Goal: Information Seeking & Learning: Check status

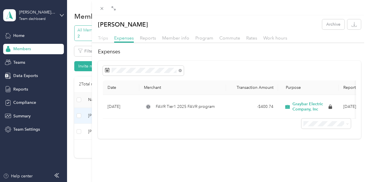
click at [108, 37] on span "Trips" at bounding box center [103, 37] width 10 height 5
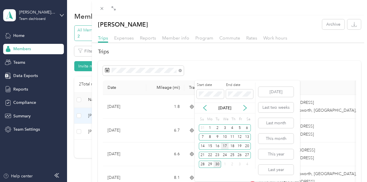
click at [224, 149] on div "17" at bounding box center [225, 146] width 8 height 7
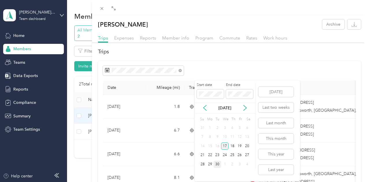
click at [224, 149] on div "17" at bounding box center [225, 146] width 8 height 7
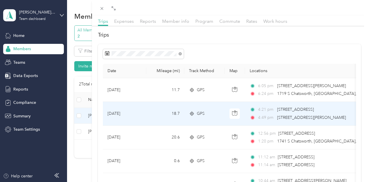
scroll to position [29, 0]
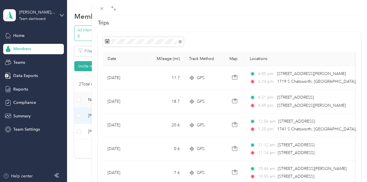
click at [162, 177] on div "[PERSON_NAME] Archive Trips Expenses Reports Member info Program Commute Rates …" at bounding box center [183, 91] width 367 height 182
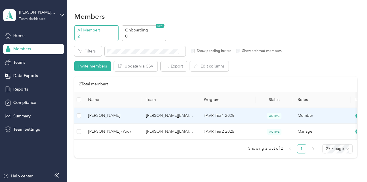
click at [123, 119] on td "[PERSON_NAME]" at bounding box center [113, 116] width 58 height 16
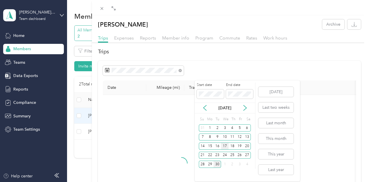
click at [225, 146] on div "17" at bounding box center [225, 146] width 8 height 7
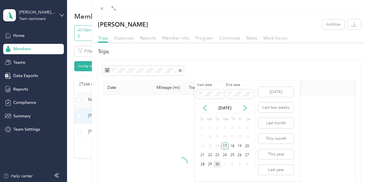
click at [225, 146] on div "17" at bounding box center [225, 146] width 8 height 7
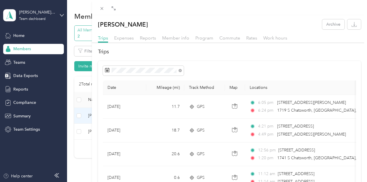
click at [291, 65] on div "Date Mileage (mi) Track Method Map Locations Mileage value Purpose [DATE] 11.7 …" at bounding box center [229, 174] width 263 height 226
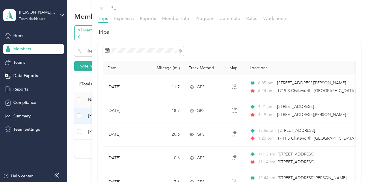
scroll to position [29, 0]
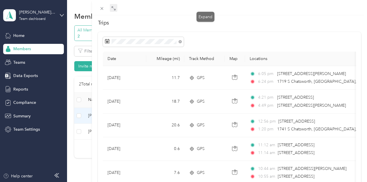
click at [116, 10] on icon at bounding box center [113, 8] width 5 height 5
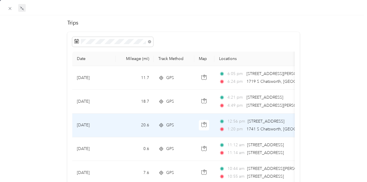
click at [118, 131] on td "20.6" at bounding box center [135, 126] width 38 height 24
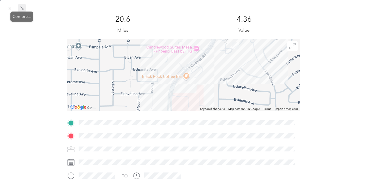
click at [24, 8] on span at bounding box center [22, 8] width 8 height 8
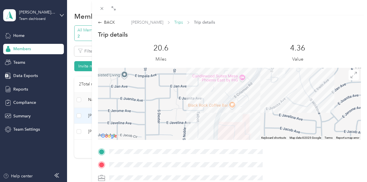
click at [183, 22] on span "Trips" at bounding box center [178, 22] width 9 height 6
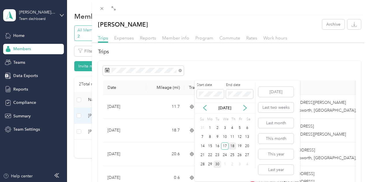
click at [232, 146] on div "18" at bounding box center [233, 146] width 8 height 7
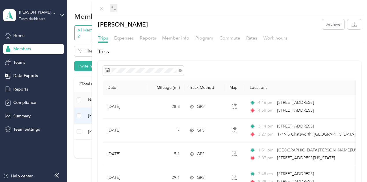
click at [116, 9] on icon at bounding box center [113, 8] width 5 height 5
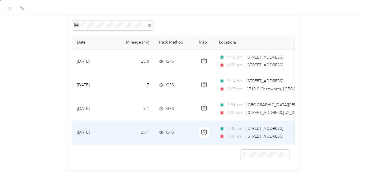
scroll to position [58, 0]
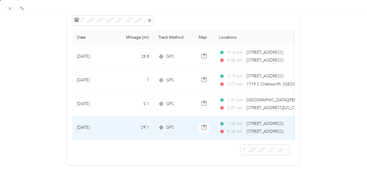
click at [231, 129] on span "8:38 am" at bounding box center [236, 132] width 16 height 6
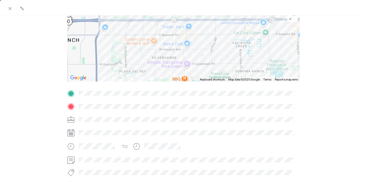
drag, startPoint x: 105, startPoint y: 62, endPoint x: 175, endPoint y: 64, distance: 70.0
click at [175, 64] on div at bounding box center [183, 46] width 233 height 72
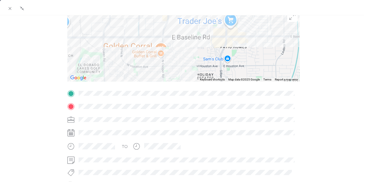
drag, startPoint x: 197, startPoint y: 36, endPoint x: 178, endPoint y: 52, distance: 25.2
click at [192, 65] on div at bounding box center [183, 46] width 233 height 72
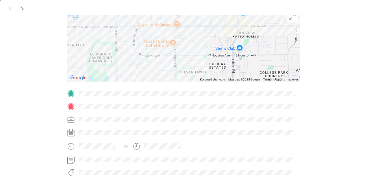
drag, startPoint x: 168, startPoint y: 47, endPoint x: 180, endPoint y: 36, distance: 17.2
click at [180, 36] on div "BACK [PERSON_NAME] Trips Trip details Trip details This trip cannot be edited b…" at bounding box center [183, 91] width 367 height 182
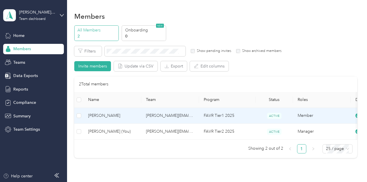
click at [109, 114] on span "[PERSON_NAME]" at bounding box center [112, 116] width 49 height 6
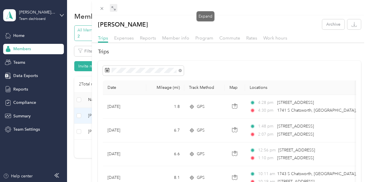
click at [114, 7] on icon at bounding box center [113, 7] width 2 height 2
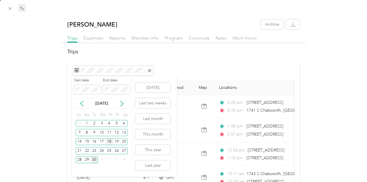
click at [108, 141] on div "18" at bounding box center [110, 142] width 8 height 7
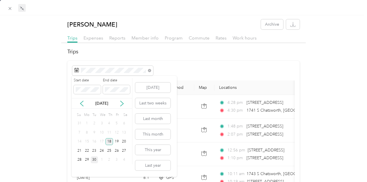
click at [108, 141] on div "18" at bounding box center [110, 142] width 8 height 7
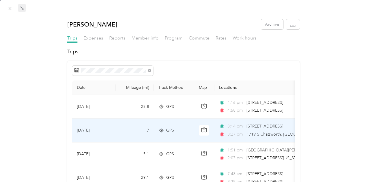
scroll to position [58, 0]
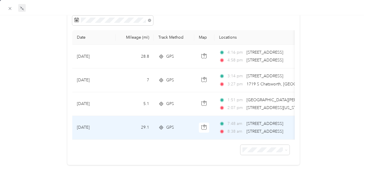
click at [231, 121] on span "7:48 am" at bounding box center [236, 124] width 16 height 6
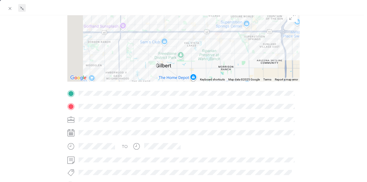
drag, startPoint x: 120, startPoint y: 49, endPoint x: 151, endPoint y: 49, distance: 31.5
click at [152, 49] on div at bounding box center [183, 46] width 233 height 72
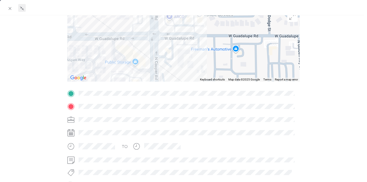
drag, startPoint x: 166, startPoint y: 53, endPoint x: 168, endPoint y: 70, distance: 16.9
click at [166, 69] on div at bounding box center [183, 46] width 233 height 72
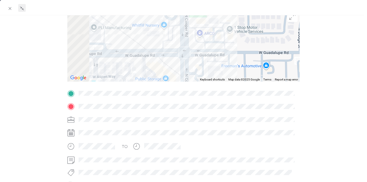
drag, startPoint x: 136, startPoint y: 63, endPoint x: 237, endPoint y: 50, distance: 102.6
click at [237, 50] on div at bounding box center [183, 46] width 233 height 72
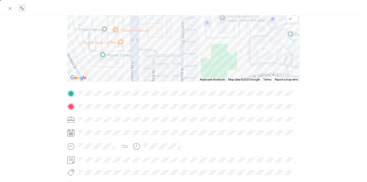
drag, startPoint x: 147, startPoint y: 31, endPoint x: 160, endPoint y: 33, distance: 12.2
click at [152, 30] on div at bounding box center [183, 46] width 233 height 72
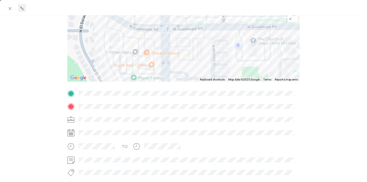
drag, startPoint x: 172, startPoint y: 26, endPoint x: 176, endPoint y: 62, distance: 36.1
click at [176, 62] on div at bounding box center [183, 46] width 233 height 72
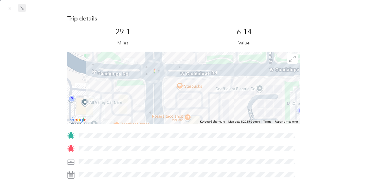
scroll to position [29, 0]
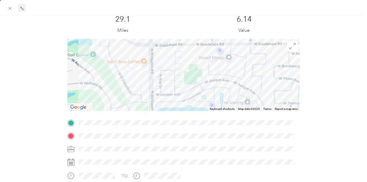
drag, startPoint x: 189, startPoint y: 95, endPoint x: 182, endPoint y: 57, distance: 38.1
click at [183, 62] on div "BACK [PERSON_NAME] Trips Trip details Trip details This trip cannot be edited b…" at bounding box center [183, 91] width 367 height 182
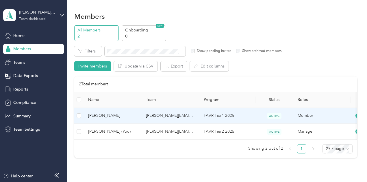
click at [125, 119] on td "[PERSON_NAME]" at bounding box center [113, 116] width 58 height 16
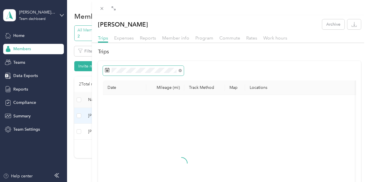
click at [184, 71] on span at bounding box center [143, 71] width 81 height 10
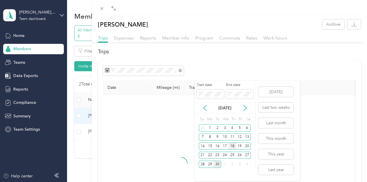
click at [230, 149] on div "18" at bounding box center [233, 146] width 8 height 7
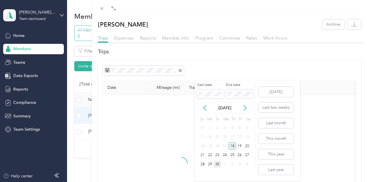
click at [230, 149] on div "18" at bounding box center [233, 146] width 8 height 7
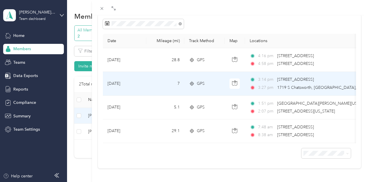
scroll to position [61, 0]
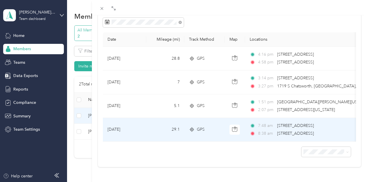
click at [184, 119] on td "29.1" at bounding box center [165, 130] width 38 height 24
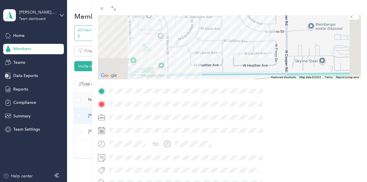
drag, startPoint x: 228, startPoint y: 41, endPoint x: 226, endPoint y: 64, distance: 22.9
click at [226, 64] on div at bounding box center [229, 43] width 263 height 72
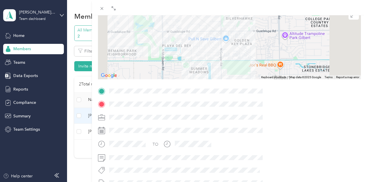
drag, startPoint x: 284, startPoint y: 31, endPoint x: 267, endPoint y: 61, distance: 33.8
click at [267, 61] on div at bounding box center [229, 43] width 263 height 72
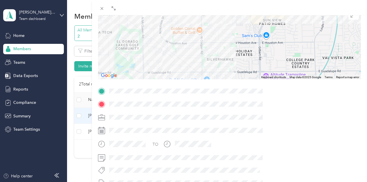
drag, startPoint x: 273, startPoint y: 34, endPoint x: 262, endPoint y: 61, distance: 29.3
click at [262, 61] on div at bounding box center [229, 43] width 263 height 72
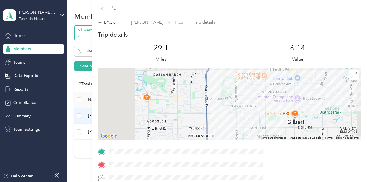
click at [183, 23] on span "Trips" at bounding box center [178, 22] width 9 height 6
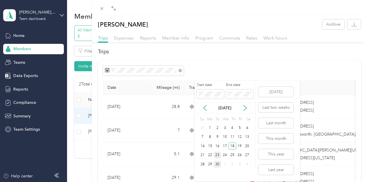
click at [219, 156] on div "23" at bounding box center [218, 155] width 8 height 7
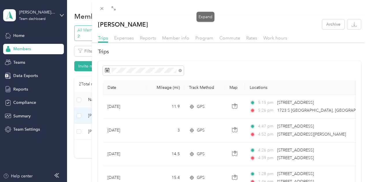
drag, startPoint x: 207, startPoint y: 9, endPoint x: 210, endPoint y: 18, distance: 9.6
click at [116, 9] on icon at bounding box center [113, 8] width 5 height 5
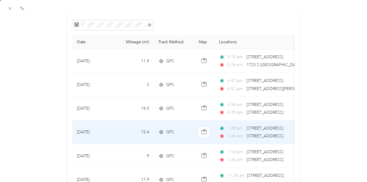
scroll to position [58, 0]
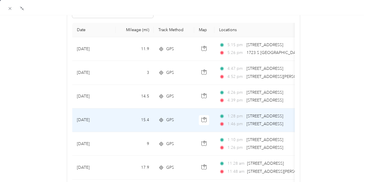
click at [189, 118] on div "GPS" at bounding box center [173, 120] width 31 height 6
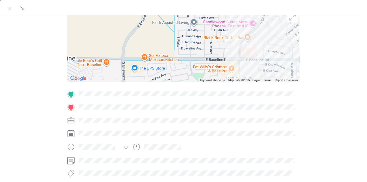
drag, startPoint x: 262, startPoint y: 44, endPoint x: 257, endPoint y: 53, distance: 11.0
click at [258, 54] on div at bounding box center [183, 46] width 233 height 72
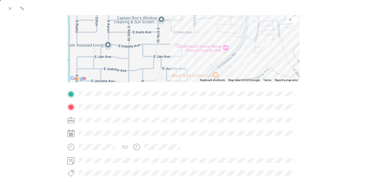
drag, startPoint x: 254, startPoint y: 49, endPoint x: 230, endPoint y: 56, distance: 24.9
click at [231, 74] on div at bounding box center [183, 46] width 233 height 72
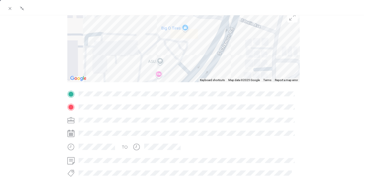
drag, startPoint x: 263, startPoint y: 49, endPoint x: 258, endPoint y: 53, distance: 6.2
click at [258, 53] on div at bounding box center [183, 46] width 233 height 72
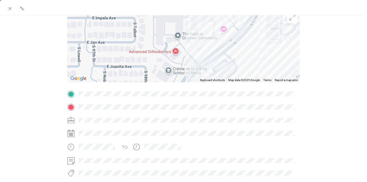
drag, startPoint x: 250, startPoint y: 53, endPoint x: 263, endPoint y: 26, distance: 29.6
click at [264, 24] on div at bounding box center [183, 46] width 233 height 72
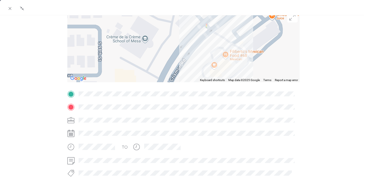
drag, startPoint x: 219, startPoint y: 47, endPoint x: 231, endPoint y: 15, distance: 34.0
click at [231, 15] on div at bounding box center [183, 46] width 233 height 72
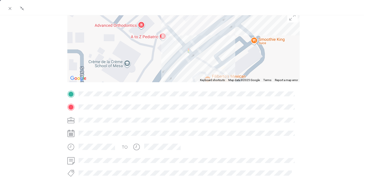
drag, startPoint x: 245, startPoint y: 45, endPoint x: 216, endPoint y: 91, distance: 53.8
click at [216, 99] on div "Trip details This trip cannot be edited because it is either under review, appr…" at bounding box center [183, 102] width 233 height 258
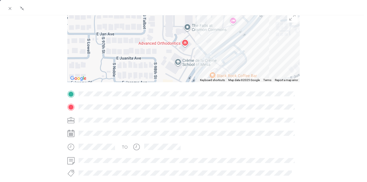
click at [241, 105] on div "Trip details This trip cannot be edited because it is either under review, appr…" at bounding box center [183, 102] width 233 height 258
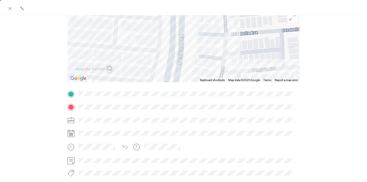
click at [175, 110] on div "Trip details This trip cannot be edited because it is either under review, appr…" at bounding box center [183, 102] width 233 height 258
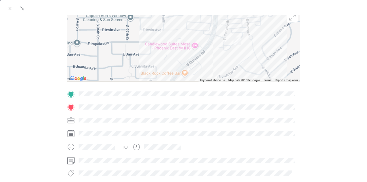
drag, startPoint x: 232, startPoint y: 47, endPoint x: 242, endPoint y: 19, distance: 30.4
click at [242, 19] on div at bounding box center [183, 46] width 233 height 72
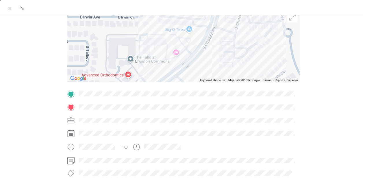
drag, startPoint x: 217, startPoint y: 55, endPoint x: 213, endPoint y: 64, distance: 9.4
click at [213, 64] on div at bounding box center [183, 46] width 233 height 72
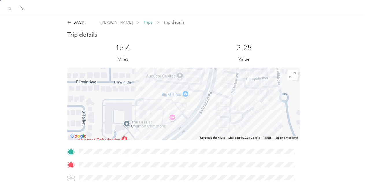
click at [144, 22] on span "Trips" at bounding box center [148, 22] width 9 height 6
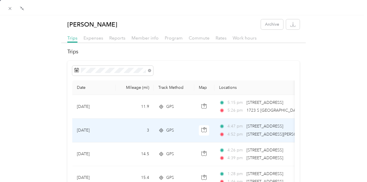
click at [259, 132] on span "[STREET_ADDRESS][PERSON_NAME]" at bounding box center [281, 135] width 69 height 6
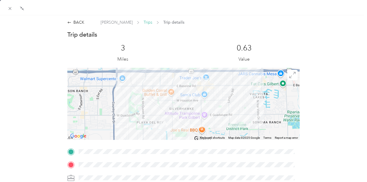
click at [144, 20] on span "Trips" at bounding box center [148, 22] width 9 height 6
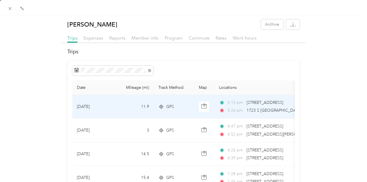
click at [270, 103] on span "[STREET_ADDRESS]" at bounding box center [265, 102] width 37 height 5
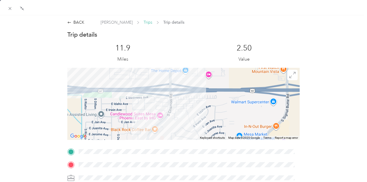
click at [144, 20] on span "Trips" at bounding box center [148, 22] width 9 height 6
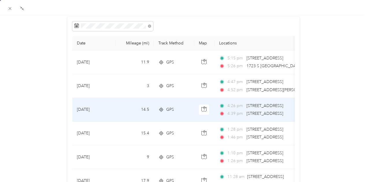
scroll to position [58, 0]
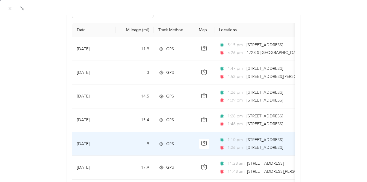
click at [262, 145] on span "[STREET_ADDRESS]" at bounding box center [265, 147] width 37 height 5
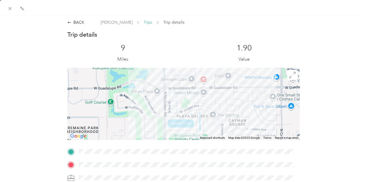
click at [144, 23] on span "Trips" at bounding box center [148, 22] width 9 height 6
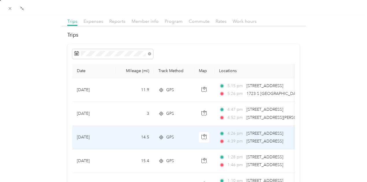
scroll to position [29, 0]
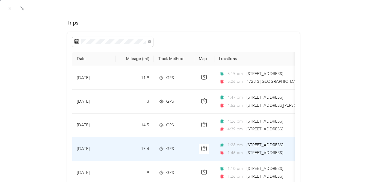
click at [267, 152] on span "[STREET_ADDRESS]" at bounding box center [265, 153] width 37 height 5
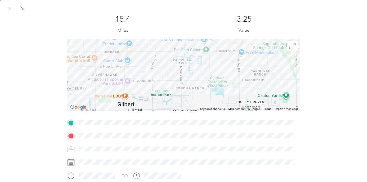
drag, startPoint x: 246, startPoint y: 80, endPoint x: 159, endPoint y: 103, distance: 90.0
click at [159, 104] on div at bounding box center [183, 75] width 233 height 72
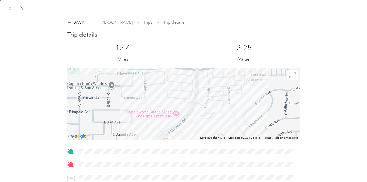
drag, startPoint x: 221, startPoint y: 93, endPoint x: 197, endPoint y: 133, distance: 46.5
click at [197, 133] on div at bounding box center [183, 104] width 233 height 72
click at [76, 23] on div "BACK" at bounding box center [75, 22] width 17 height 6
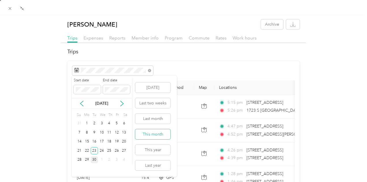
click at [158, 137] on button "This month" at bounding box center [152, 135] width 35 height 10
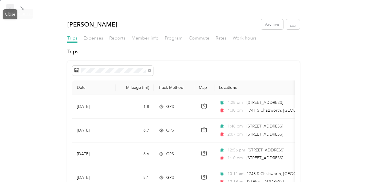
click at [11, 8] on icon at bounding box center [10, 8] width 3 height 3
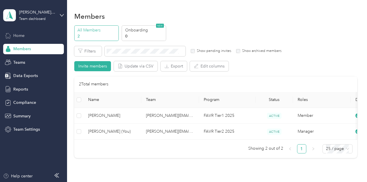
click at [33, 40] on div "Home" at bounding box center [33, 35] width 61 height 10
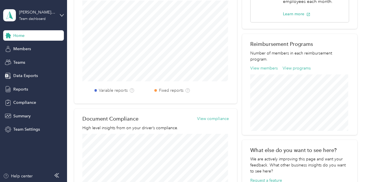
scroll to position [202, 0]
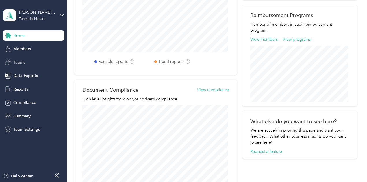
click at [30, 65] on div "Teams" at bounding box center [33, 62] width 61 height 10
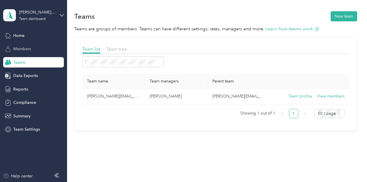
click at [13, 51] on div "Members" at bounding box center [33, 49] width 61 height 10
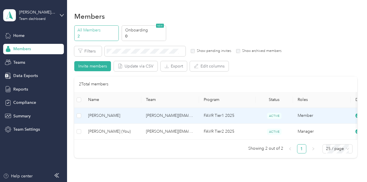
click at [126, 115] on span "[PERSON_NAME]" at bounding box center [112, 116] width 49 height 6
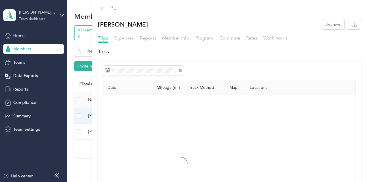
click at [134, 40] on span "Expenses" at bounding box center [124, 37] width 20 height 5
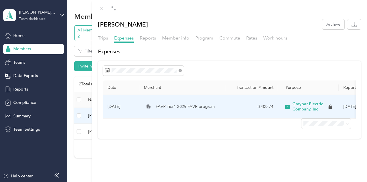
click at [226, 119] on td "FAVR Tier1 2025 FAVR program" at bounding box center [182, 107] width 87 height 24
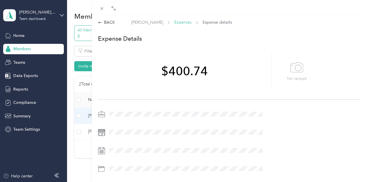
click at [192, 23] on span "Expenses" at bounding box center [182, 22] width 17 height 6
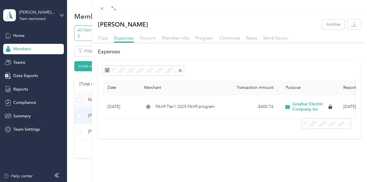
click at [156, 37] on span "Reports" at bounding box center [148, 37] width 16 height 5
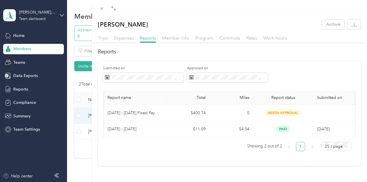
scroll to position [0, 95]
click at [189, 35] on span "Member info" at bounding box center [175, 37] width 27 height 5
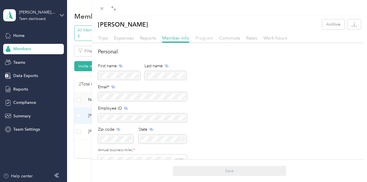
click at [213, 35] on span "Program" at bounding box center [204, 37] width 18 height 5
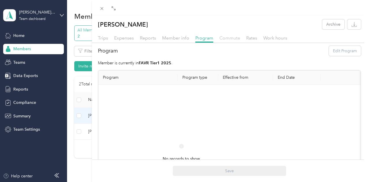
click at [240, 40] on span "Commute" at bounding box center [229, 37] width 21 height 5
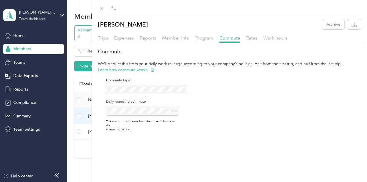
click at [32, 36] on div "[PERSON_NAME] Archive Trips Expenses Reports Member info Program Commute Rates …" at bounding box center [183, 91] width 367 height 182
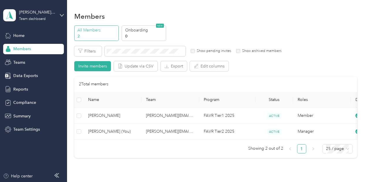
click at [25, 36] on div "Home" at bounding box center [33, 35] width 61 height 10
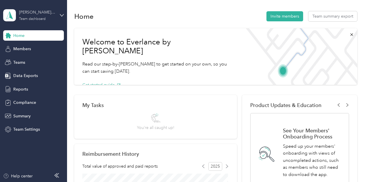
click at [46, 16] on div "[PERSON_NAME][EMAIL_ADDRESS][DOMAIN_NAME] Team dashboard" at bounding box center [37, 15] width 36 height 12
click at [26, 63] on div "Personal dashboard" at bounding box center [80, 60] width 146 height 10
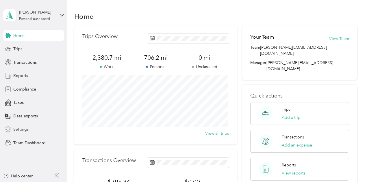
click at [26, 128] on span "Settings" at bounding box center [20, 130] width 15 height 6
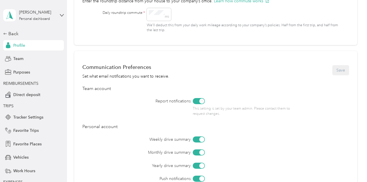
scroll to position [214, 0]
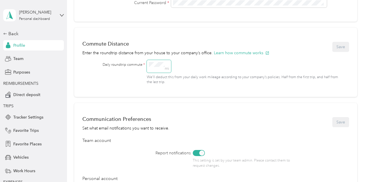
drag, startPoint x: 157, startPoint y: 71, endPoint x: 155, endPoint y: 67, distance: 4.3
click at [155, 67] on span "mi" at bounding box center [159, 66] width 25 height 13
click at [131, 63] on div "Daily roundtrip commute * mi We’ll deduct this from your daily work mileage acc…" at bounding box center [221, 72] width 237 height 25
click at [336, 49] on button "Save" at bounding box center [341, 47] width 17 height 10
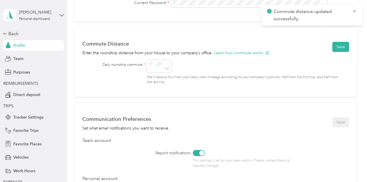
click at [350, 10] on span "Commute distance updated successfully." at bounding box center [312, 15] width 90 height 14
click at [354, 10] on icon at bounding box center [354, 11] width 5 height 5
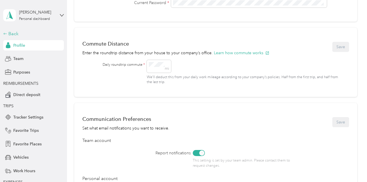
click at [29, 33] on div "Back" at bounding box center [32, 33] width 58 height 7
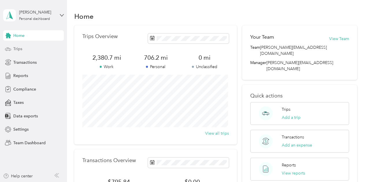
click at [43, 47] on div "Trips" at bounding box center [33, 49] width 61 height 10
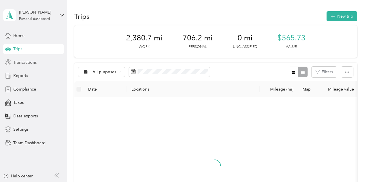
click at [43, 64] on div "Transactions" at bounding box center [33, 62] width 61 height 10
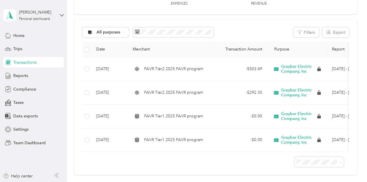
scroll to position [58, 0]
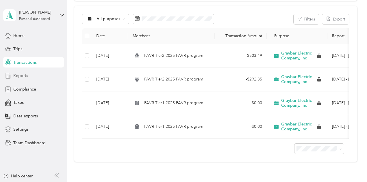
click at [35, 80] on div "Reports" at bounding box center [33, 76] width 61 height 10
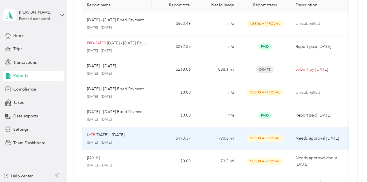
scroll to position [58, 0]
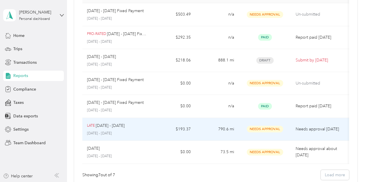
click at [131, 132] on p "[DATE] - [DATE]" at bounding box center [117, 133] width 60 height 5
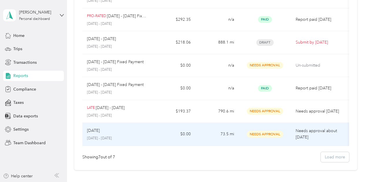
scroll to position [87, 0]
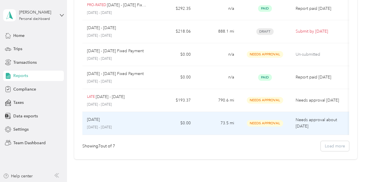
click at [142, 126] on p "[DATE] - [DATE]" at bounding box center [117, 127] width 60 height 5
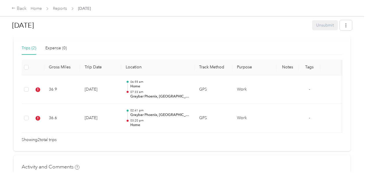
scroll to position [194, 0]
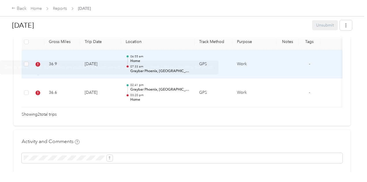
click at [29, 79] on td at bounding box center [26, 64] width 9 height 29
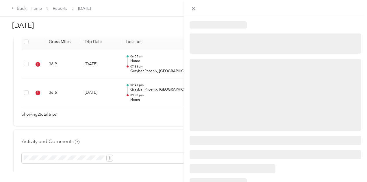
click at [25, 56] on div at bounding box center [183, 91] width 367 height 182
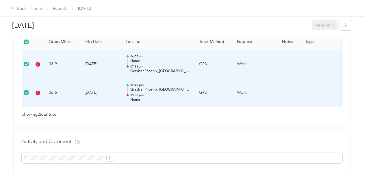
click at [40, 79] on td at bounding box center [37, 64] width 13 height 29
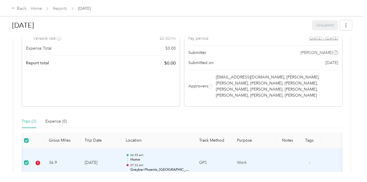
scroll to position [116, 0]
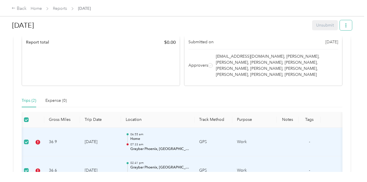
click at [346, 28] on button "button" at bounding box center [346, 25] width 12 height 10
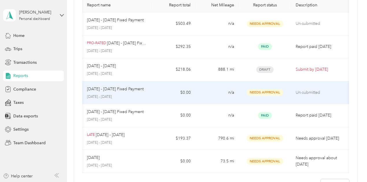
scroll to position [58, 0]
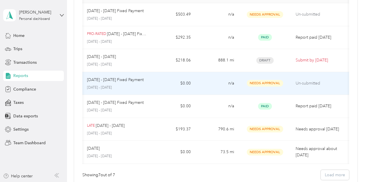
click at [216, 85] on td "n/a" at bounding box center [216, 83] width 43 height 23
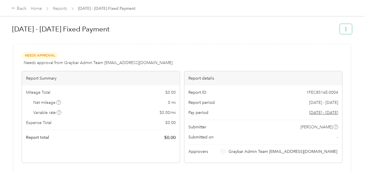
click at [343, 25] on button "button" at bounding box center [346, 29] width 12 height 10
click at [204, 48] on div "Needs Approval Needs approval from Graybar Admin Team [EMAIL_ADDRESS][DOMAIN_NA…" at bounding box center [182, 141] width 337 height 195
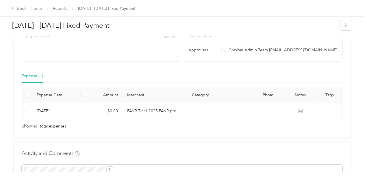
scroll to position [0, 80]
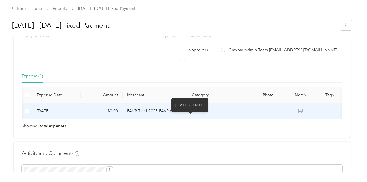
click at [298, 114] on icon at bounding box center [300, 111] width 4 height 4
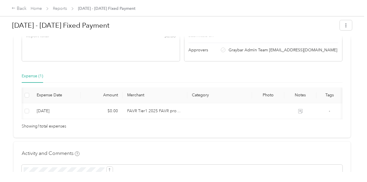
scroll to position [0, 0]
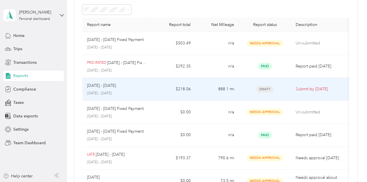
scroll to position [87, 0]
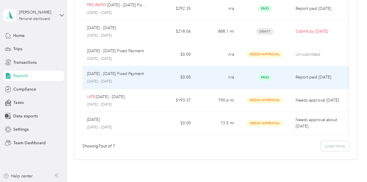
click at [132, 83] on p "[DATE] - [DATE]" at bounding box center [117, 81] width 60 height 5
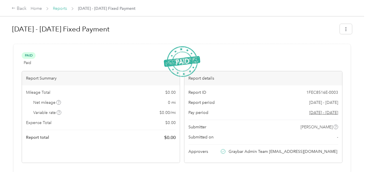
click at [66, 8] on link "Reports" at bounding box center [60, 8] width 14 height 5
